Goal: Transaction & Acquisition: Obtain resource

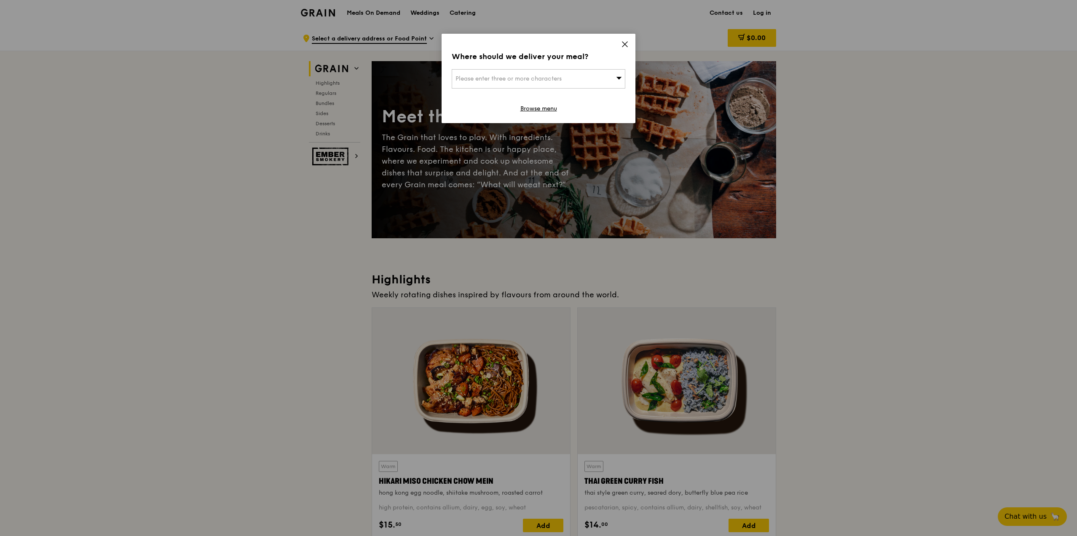
click at [623, 43] on icon at bounding box center [625, 44] width 8 height 8
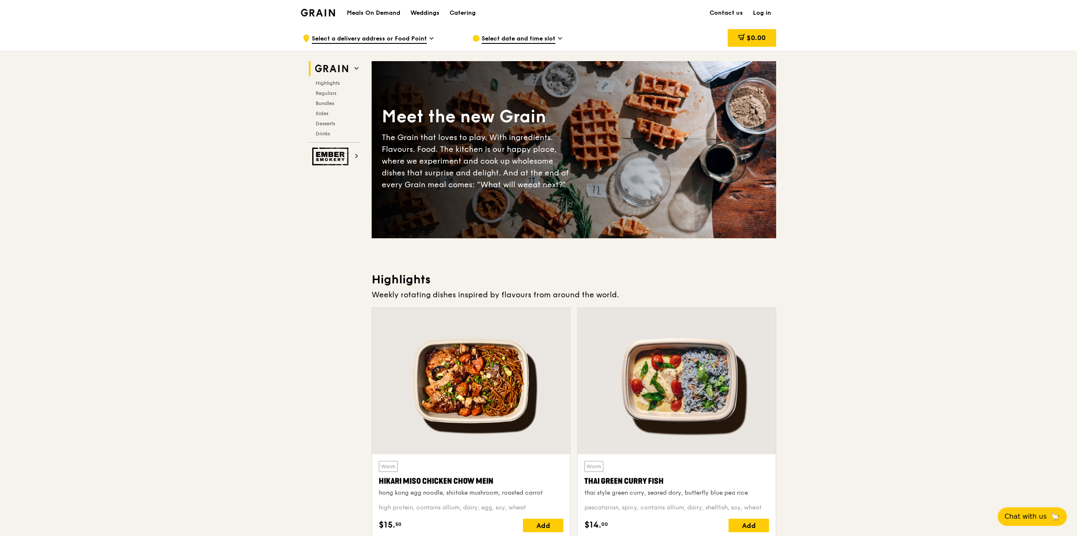
click at [322, 16] on img at bounding box center [318, 13] width 34 height 8
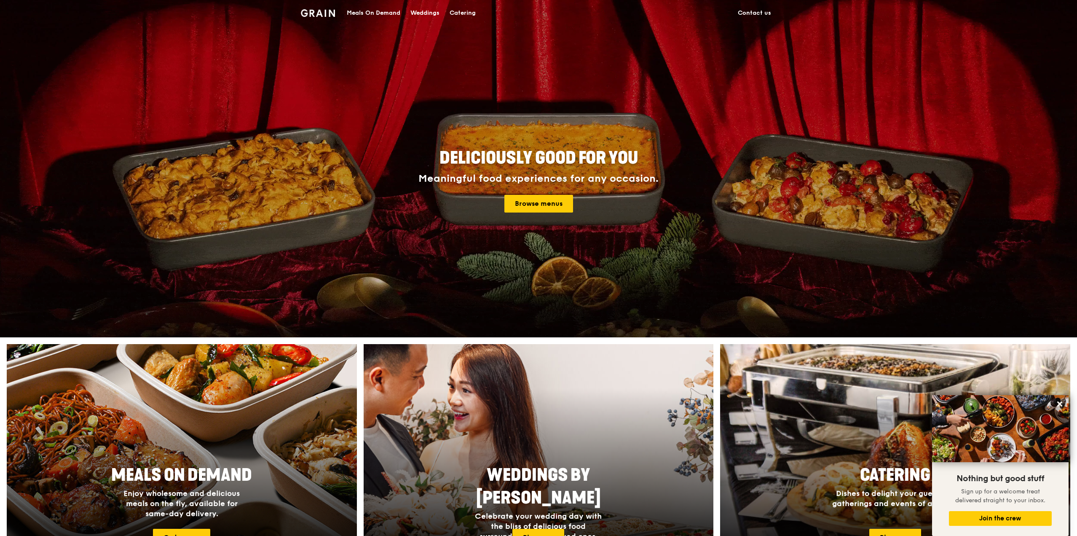
click at [566, 216] on div "Deliciously good for you Meaningful food experiences for any occasion. Browse m…" at bounding box center [539, 181] width 472 height 312
click at [568, 207] on link "Browse menus" at bounding box center [538, 204] width 69 height 18
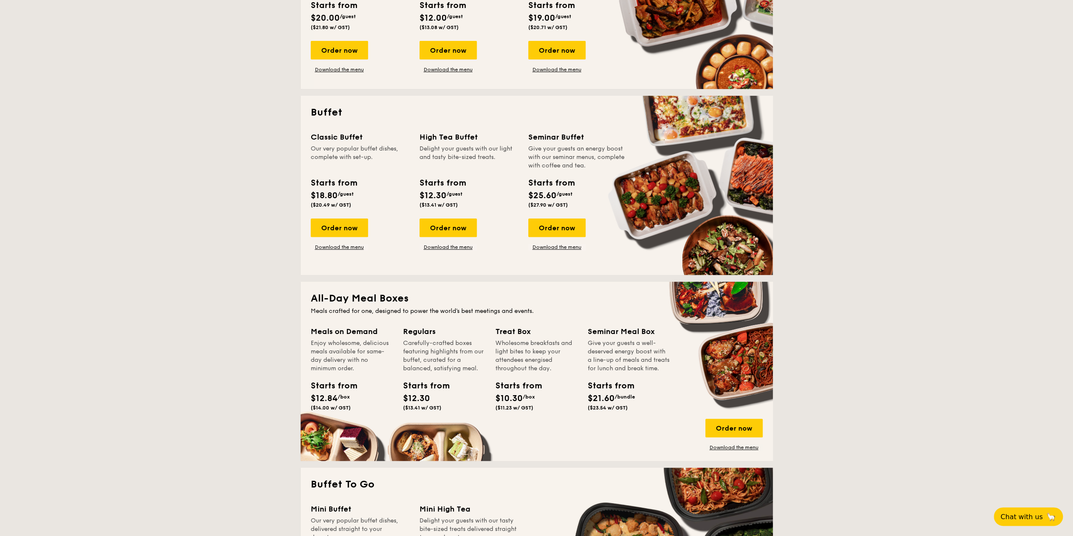
scroll to position [205, 0]
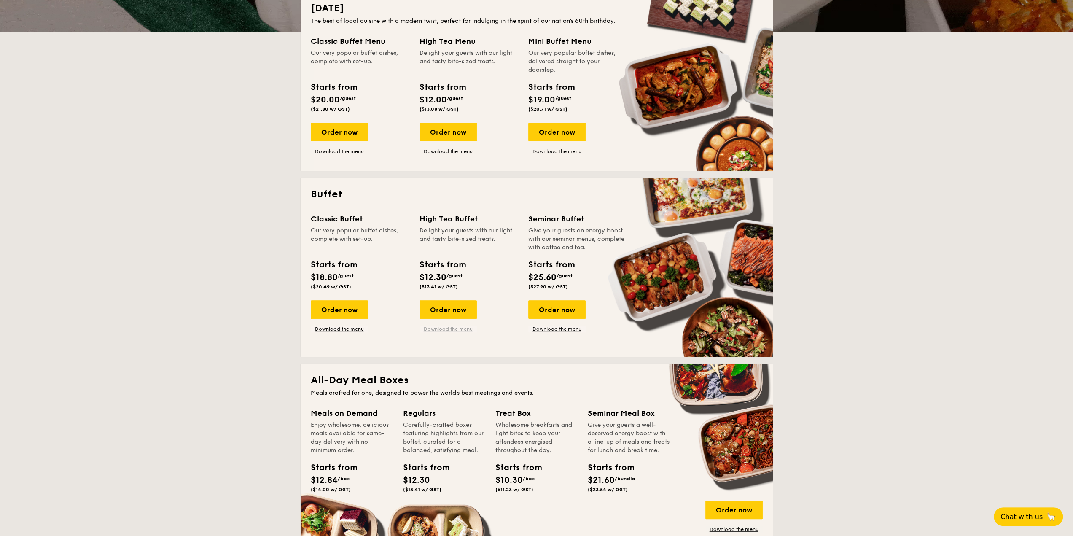
click at [463, 328] on link "Download the menu" at bounding box center [447, 328] width 57 height 7
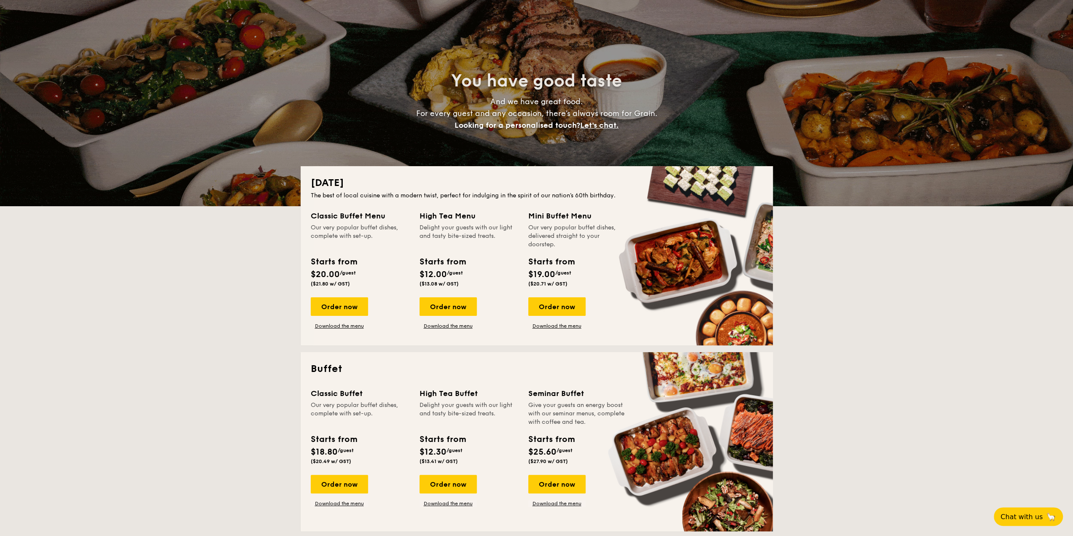
scroll to position [42, 0]
